Goal: Information Seeking & Learning: Learn about a topic

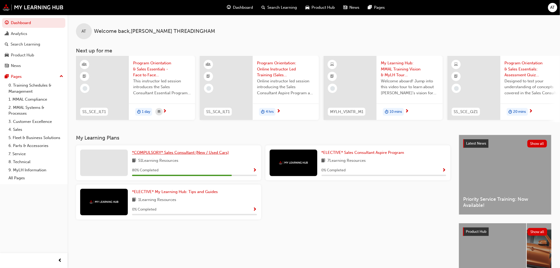
click at [195, 155] on span "*COMPULSORY* Sales Consultant (New / Used Cars)" at bounding box center [180, 152] width 97 height 5
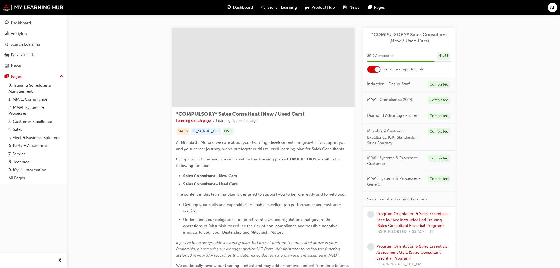
click at [375, 67] on div at bounding box center [377, 69] width 5 height 5
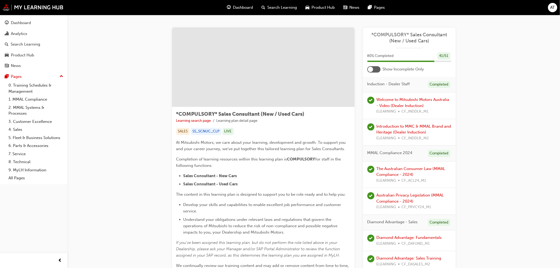
click at [378, 69] on div at bounding box center [373, 69] width 13 height 6
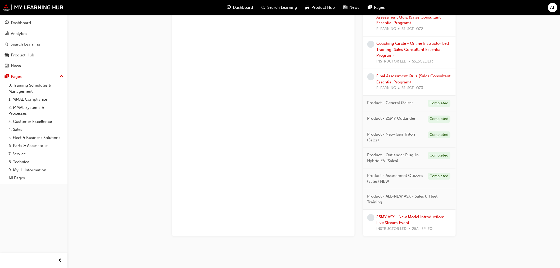
scroll to position [405, 0]
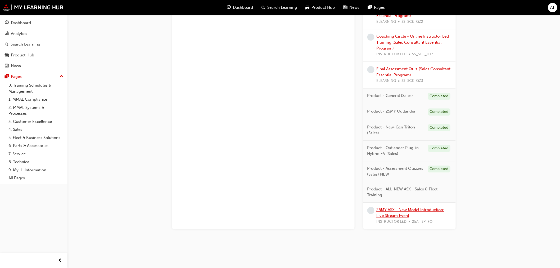
click at [391, 210] on link "25MY ASX - New Model Introduction: Live Stream Event" at bounding box center [411, 212] width 68 height 11
